Goal: Task Accomplishment & Management: Manage account settings

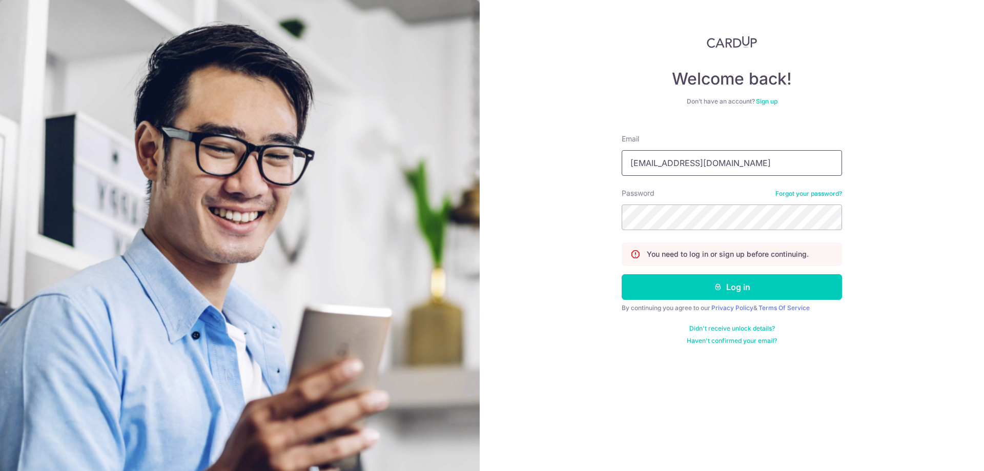
click at [718, 166] on input "accounts@atelier-z.com.sg" at bounding box center [732, 163] width 220 height 26
type input "[EMAIL_ADDRESS][DOMAIN_NAME]"
click at [735, 279] on button "Log in" at bounding box center [732, 287] width 220 height 26
